Goal: Navigation & Orientation: Find specific page/section

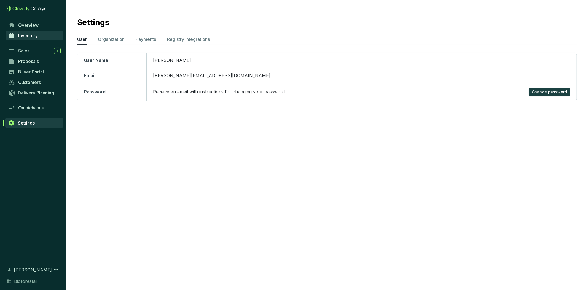
click at [23, 38] on span "Inventory" at bounding box center [28, 36] width 20 height 6
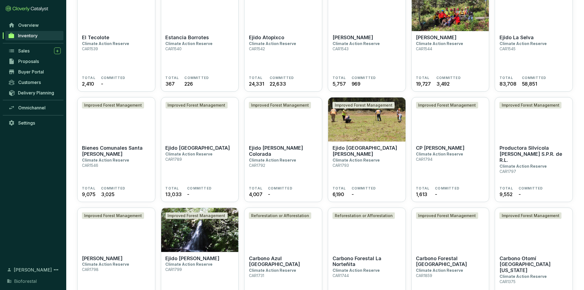
scroll to position [175, 0]
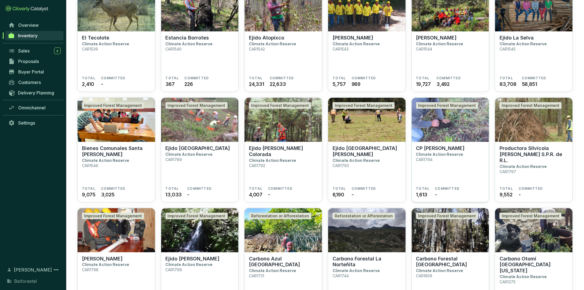
click at [460, 140] on img at bounding box center [449, 120] width 77 height 44
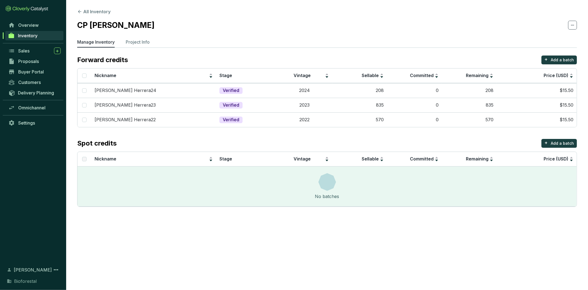
click at [56, 38] on link "Inventory" at bounding box center [34, 35] width 58 height 9
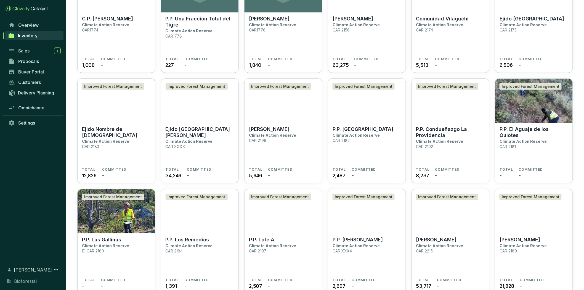
scroll to position [674, 0]
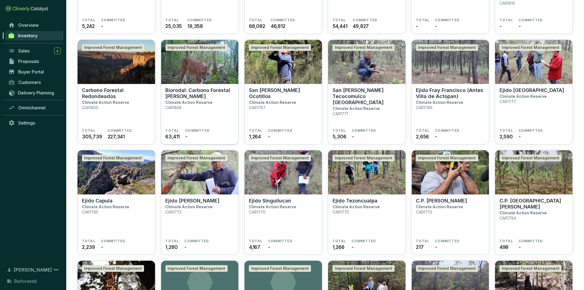
click at [215, 88] on p "Biorodal: Carbono Forestal [PERSON_NAME]" at bounding box center [199, 93] width 69 height 12
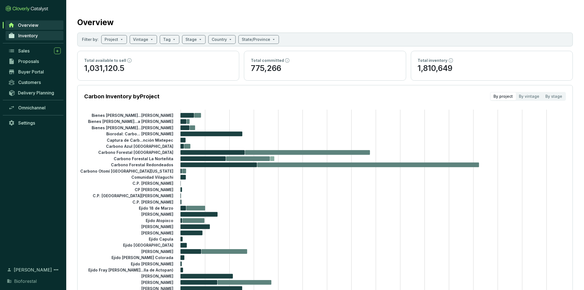
click at [31, 38] on span "Inventory" at bounding box center [28, 36] width 20 height 6
